Goal: Navigation & Orientation: Find specific page/section

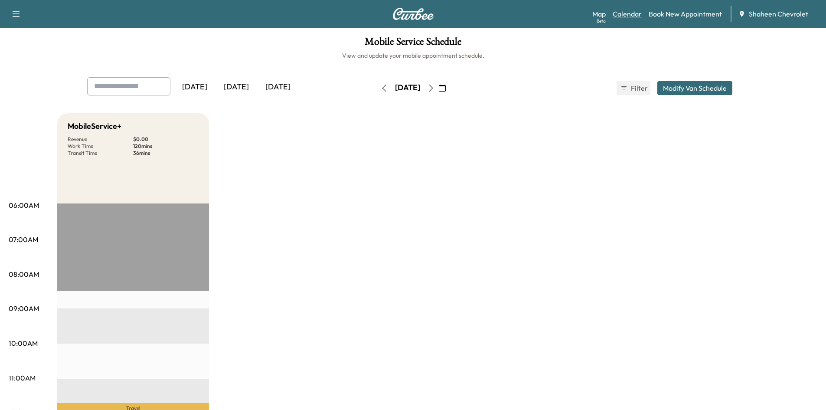
scroll to position [174, 0]
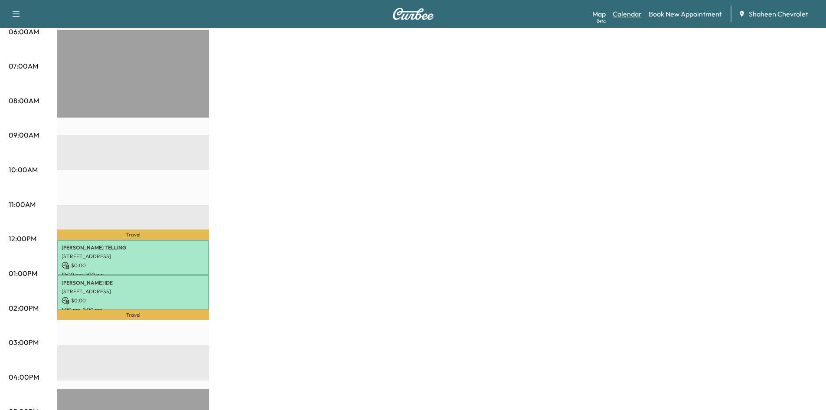
click at [634, 15] on link "Calendar" at bounding box center [627, 14] width 29 height 10
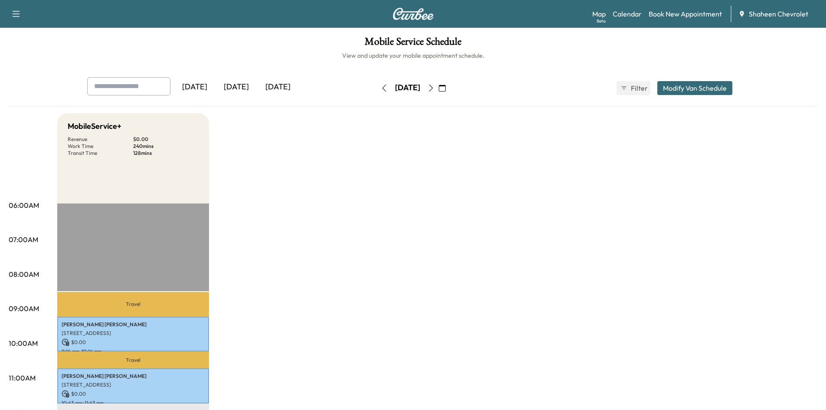
click at [435, 85] on icon "button" at bounding box center [431, 88] width 7 height 7
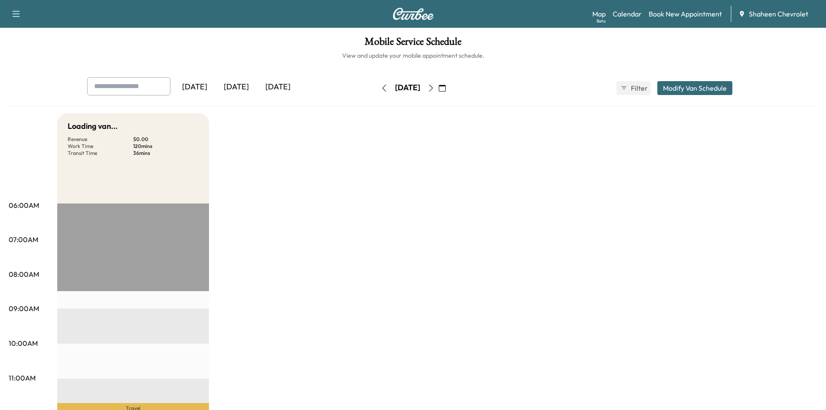
click at [435, 85] on icon "button" at bounding box center [431, 88] width 7 height 7
click at [435, 86] on icon "button" at bounding box center [431, 88] width 7 height 7
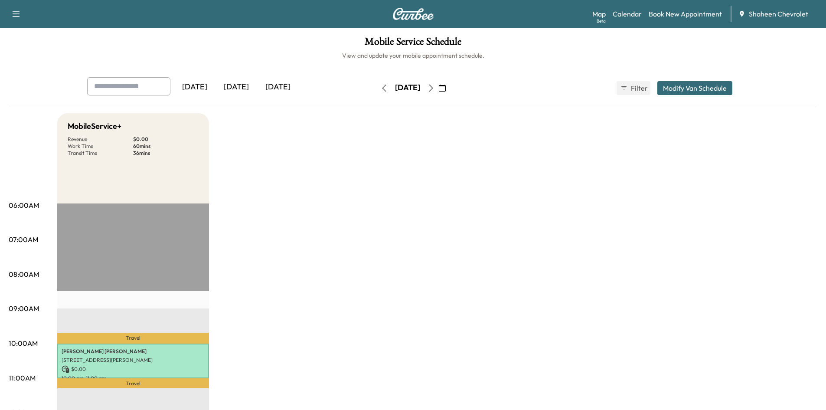
click at [450, 86] on button "button" at bounding box center [442, 88] width 15 height 14
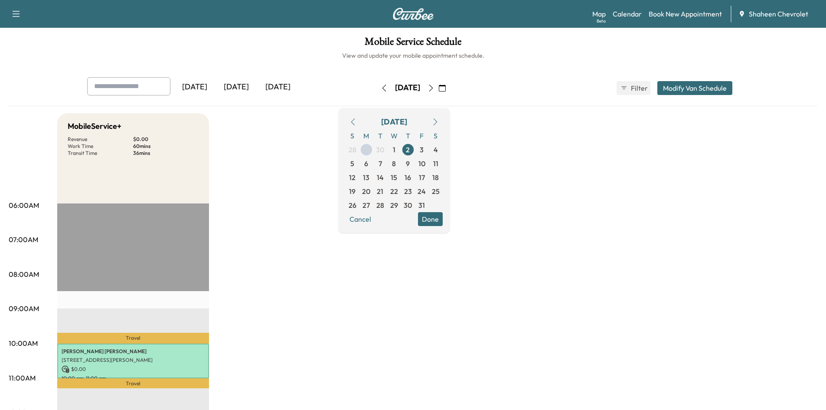
click at [435, 89] on icon "button" at bounding box center [431, 88] width 7 height 7
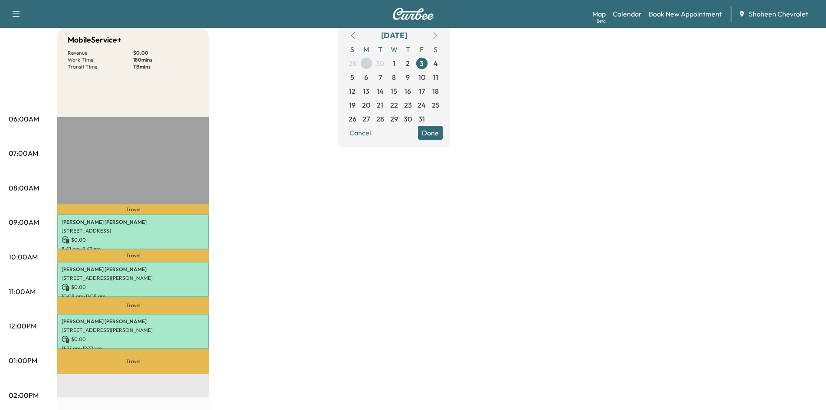
scroll to position [87, 0]
